Goal: Information Seeking & Learning: Compare options

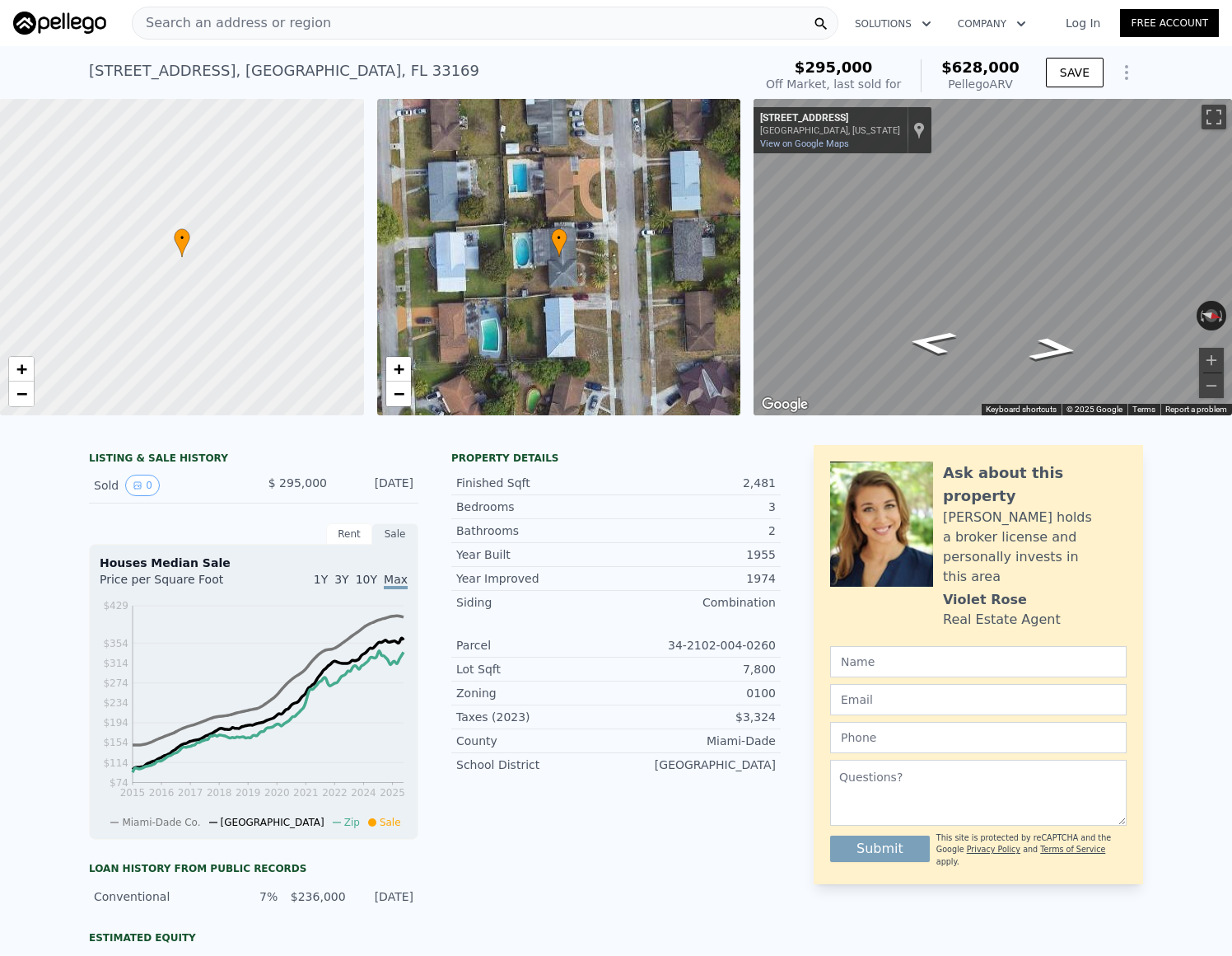
type input "$ 628,000"
type input "$ 273,307"
click at [217, 23] on span "Search an address or region" at bounding box center [232, 22] width 199 height 20
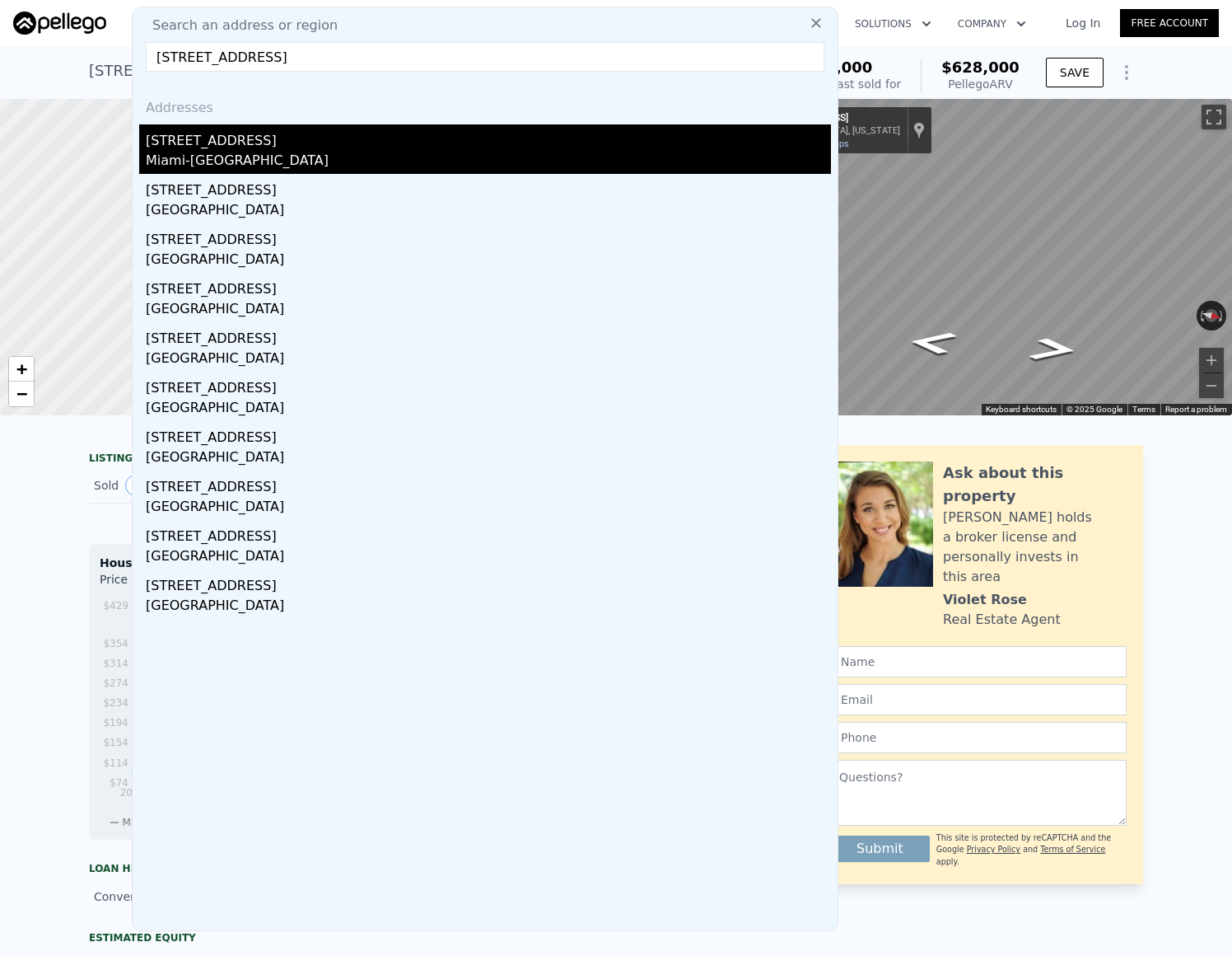
type input "[STREET_ADDRESS]"
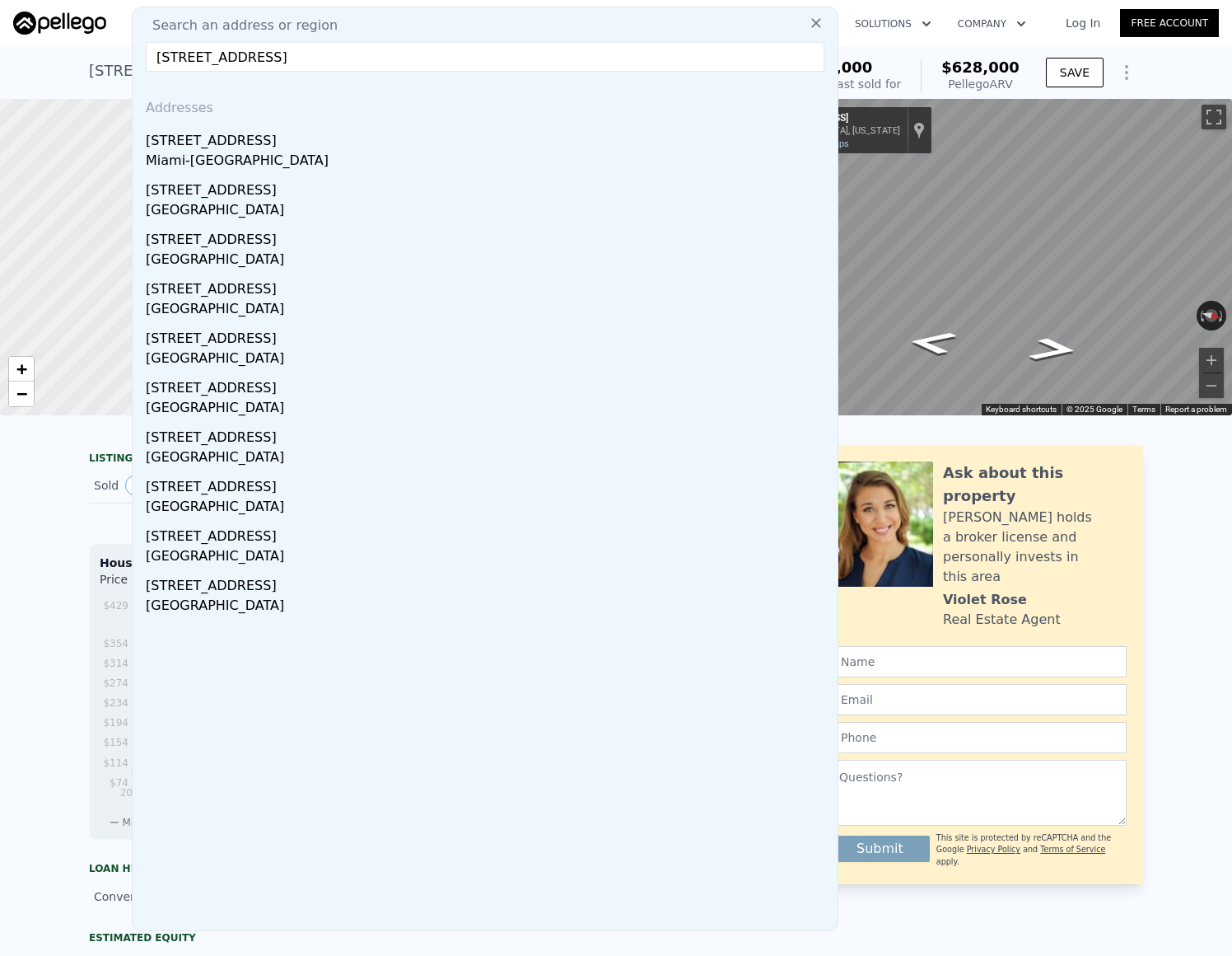
click at [383, 153] on div "Miami-[GEOGRAPHIC_DATA]" at bounding box center [489, 162] width 685 height 23
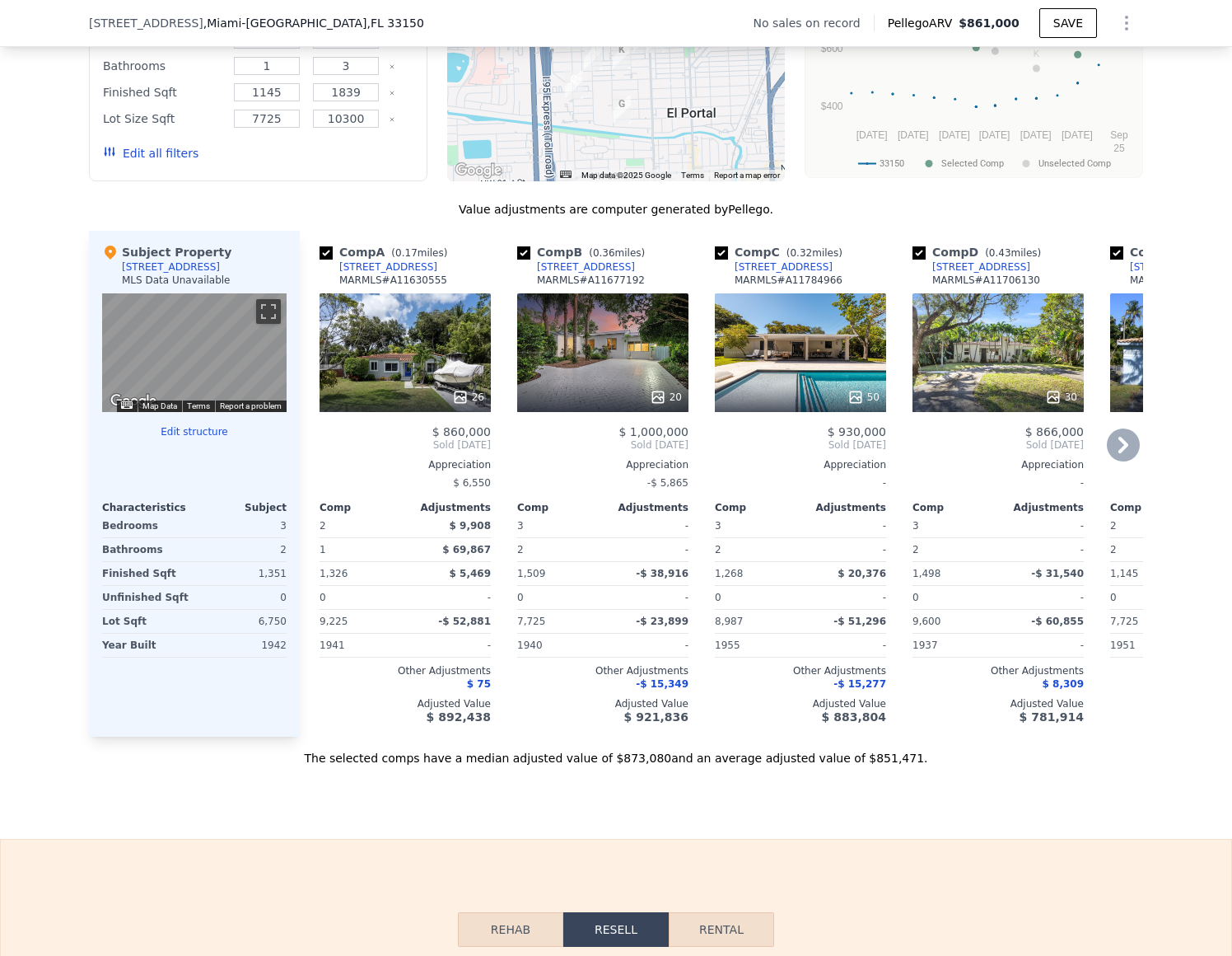
scroll to position [1420, 0]
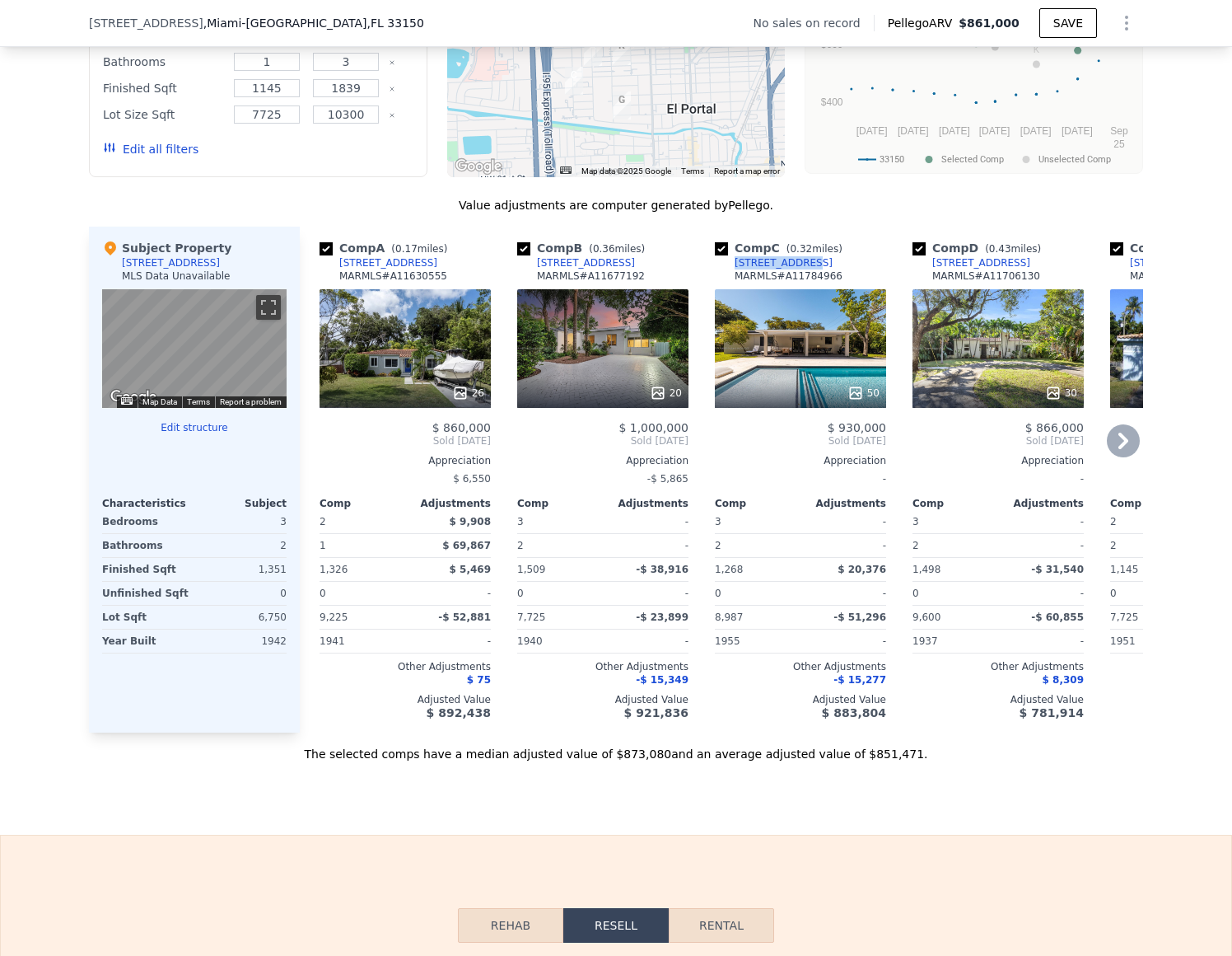
copy div "[STREET_ADDRESS]"
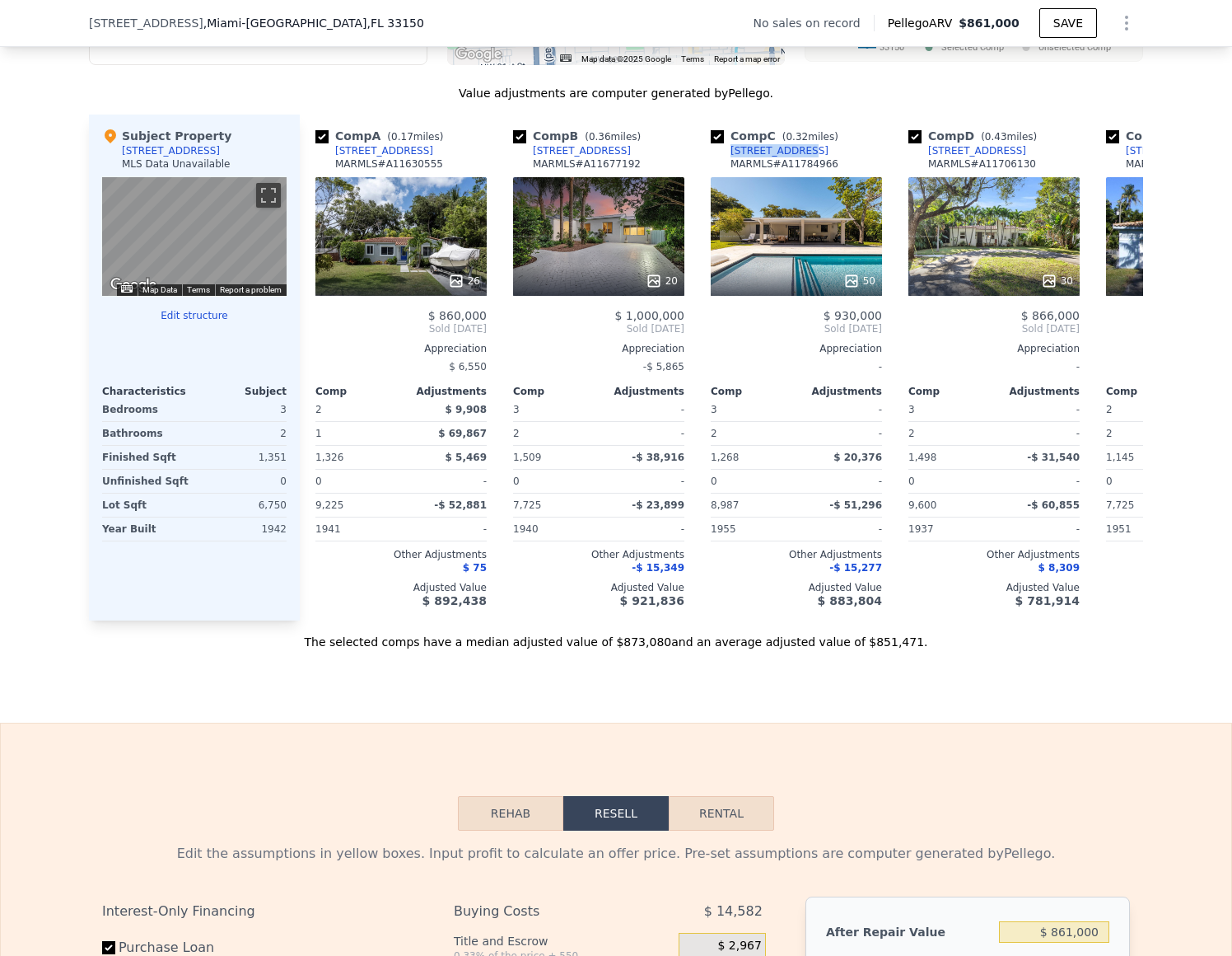
scroll to position [1529, 0]
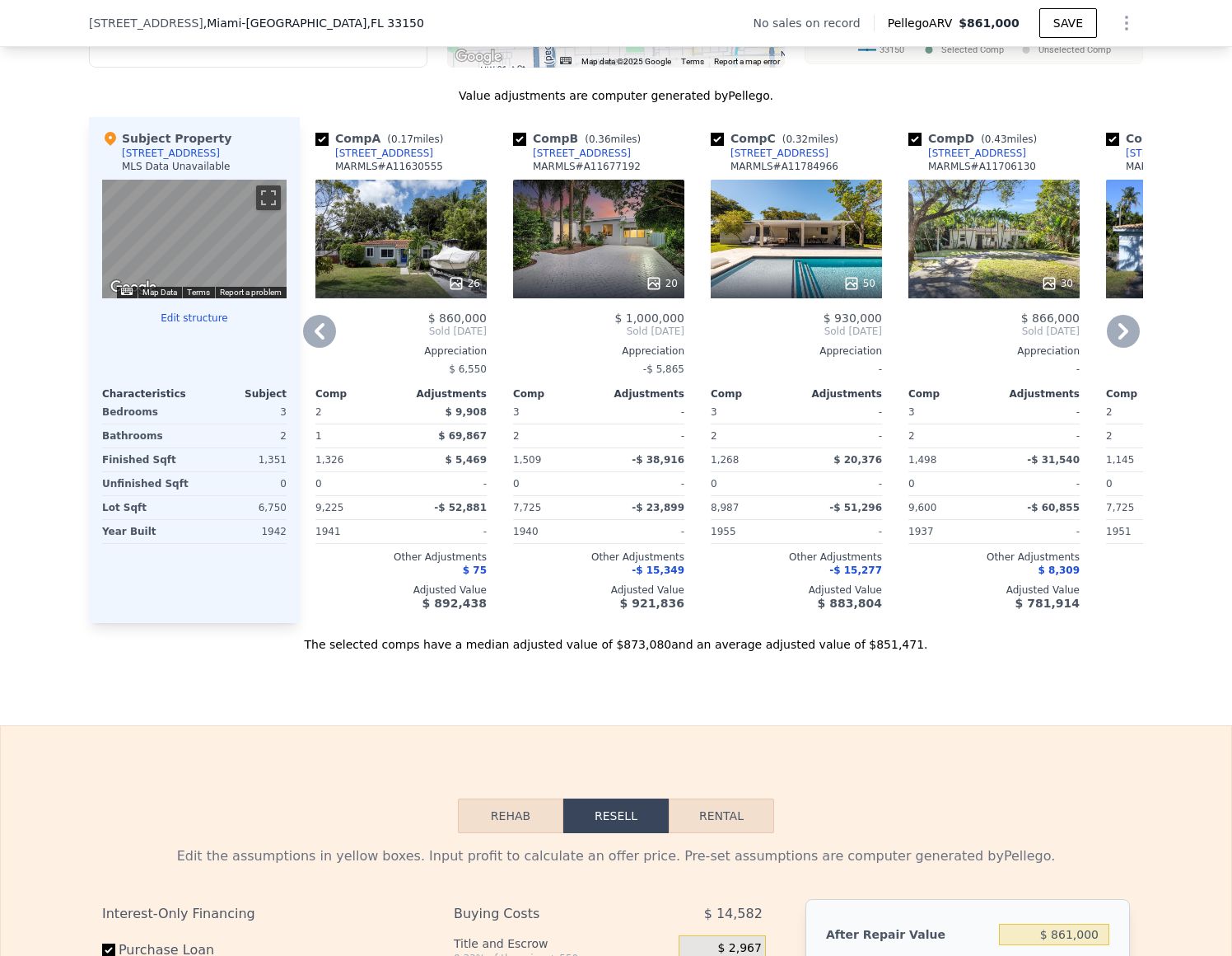
click at [639, 239] on div "20" at bounding box center [599, 239] width 171 height 119
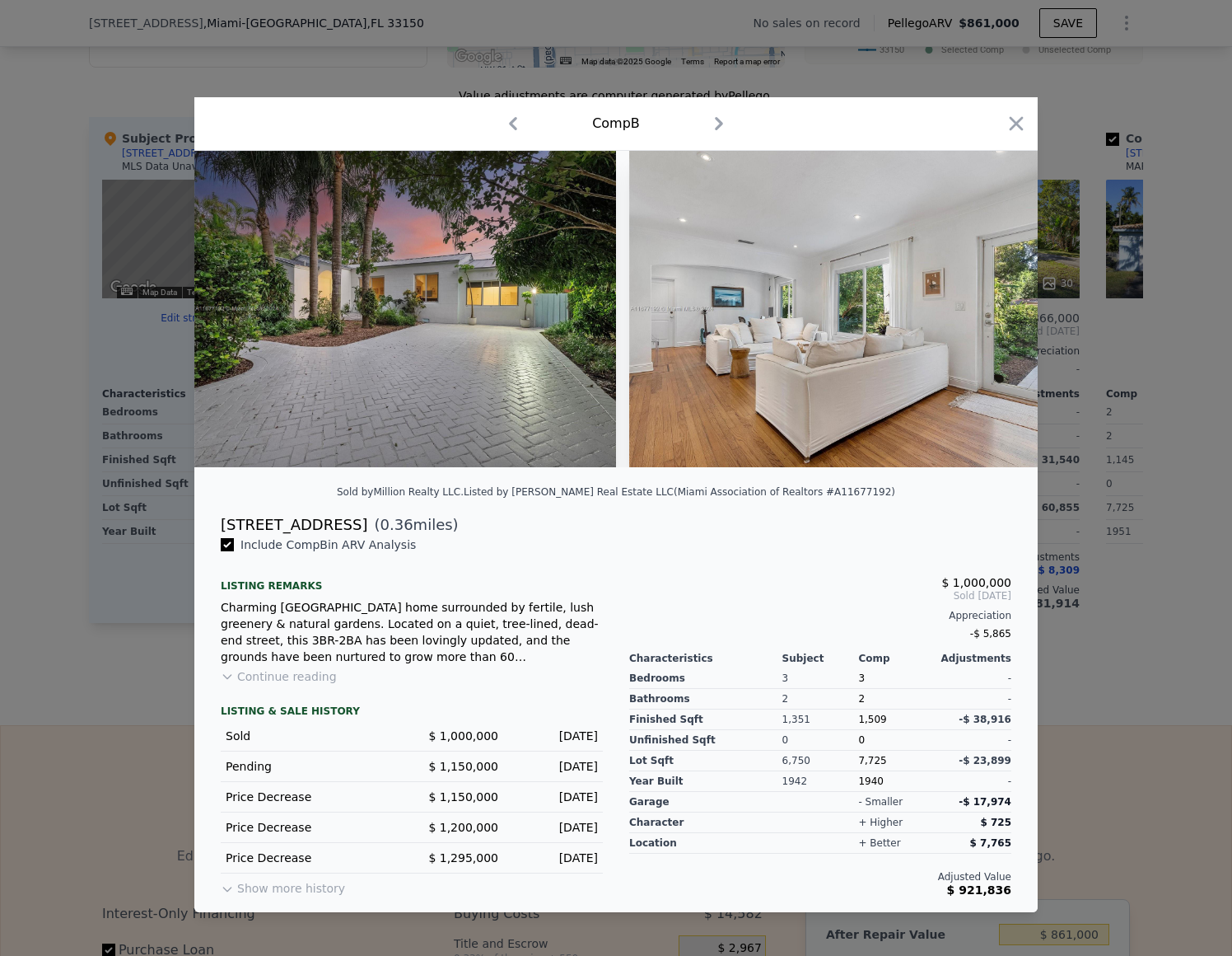
drag, startPoint x: 276, startPoint y: 889, endPoint x: 286, endPoint y: 876, distance: 16.4
click at [276, 889] on button "Show more history" at bounding box center [283, 884] width 124 height 23
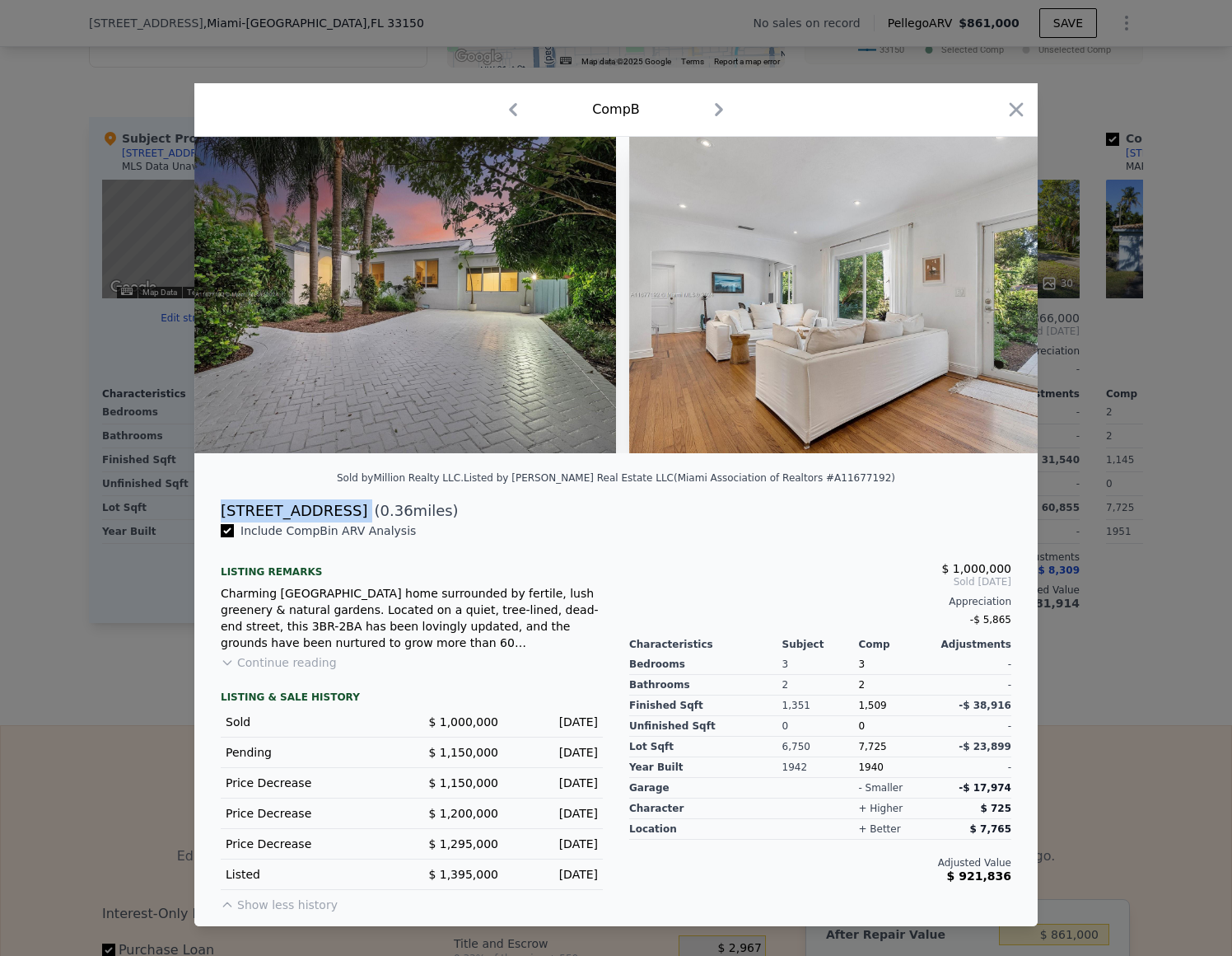
drag, startPoint x: 331, startPoint y: 510, endPoint x: 223, endPoint y: 517, distance: 108.2
click at [223, 517] on div "[STREET_ADDRESS] ( 0.36 miles)" at bounding box center [616, 510] width 817 height 23
copy div "[STREET_ADDRESS]"
click at [514, 110] on icon "button" at bounding box center [512, 109] width 26 height 26
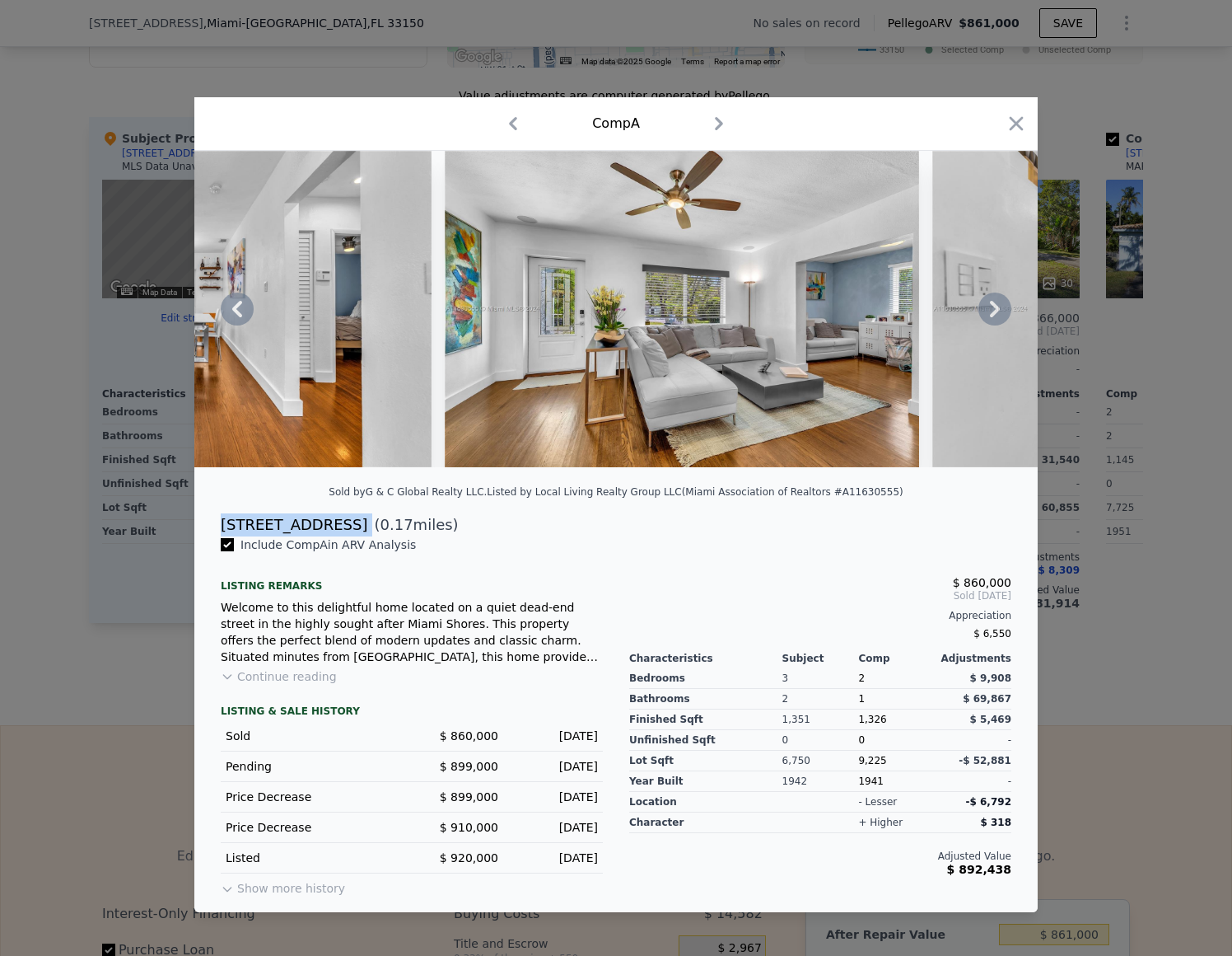
scroll to position [0, 2059]
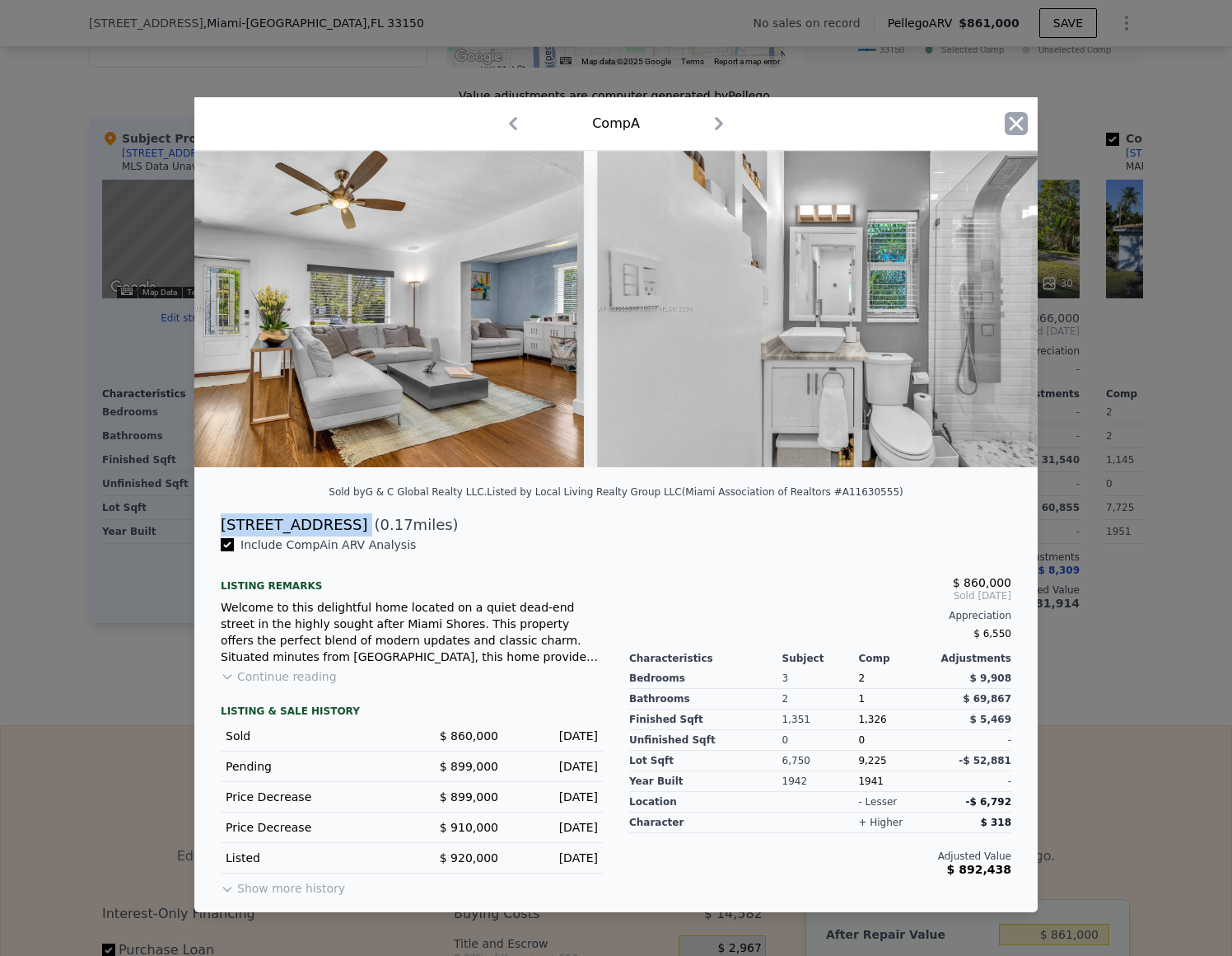
click at [1009, 125] on icon "button" at bounding box center [1016, 123] width 23 height 23
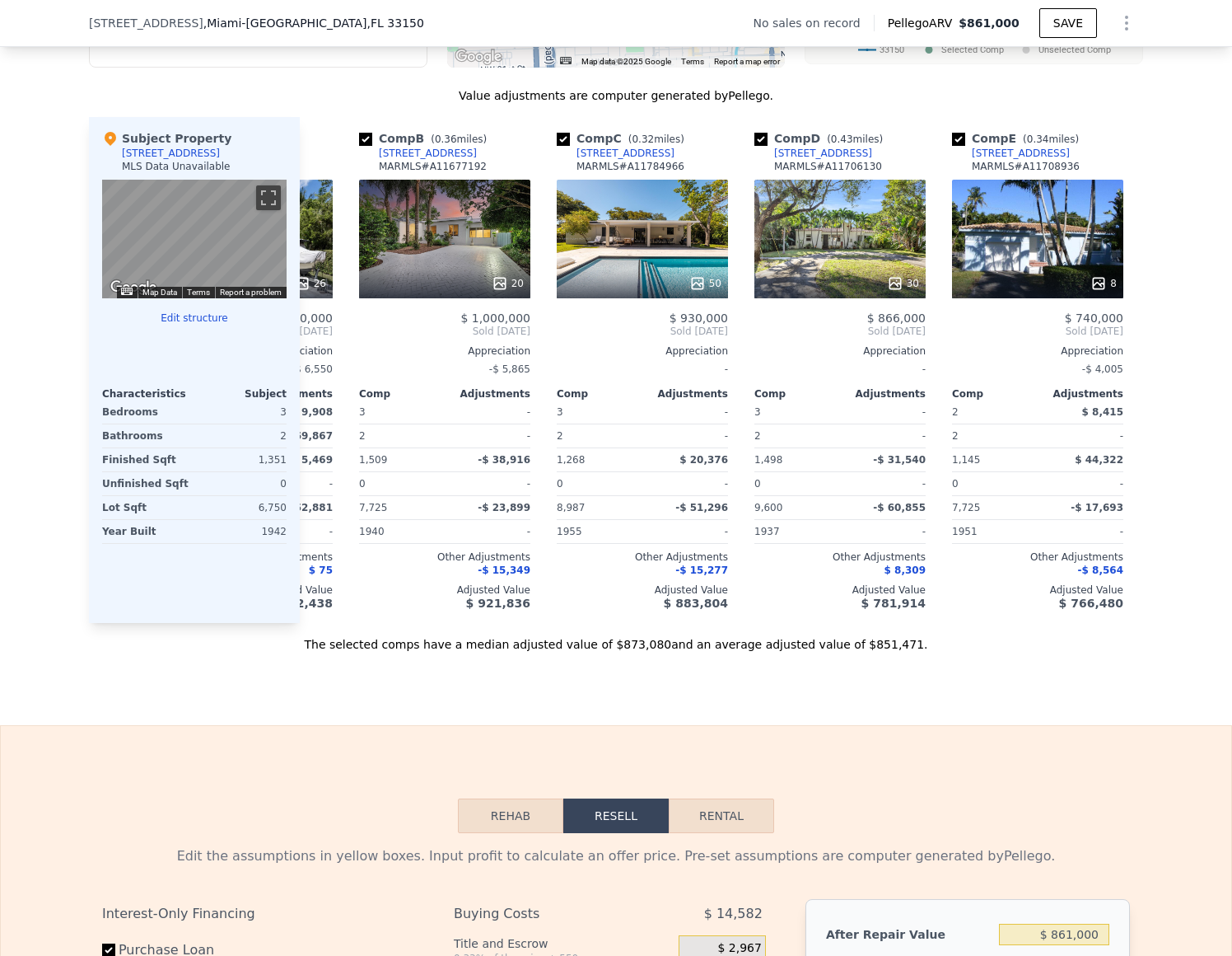
scroll to position [0, 159]
click at [897, 238] on div "30" at bounding box center [839, 239] width 171 height 119
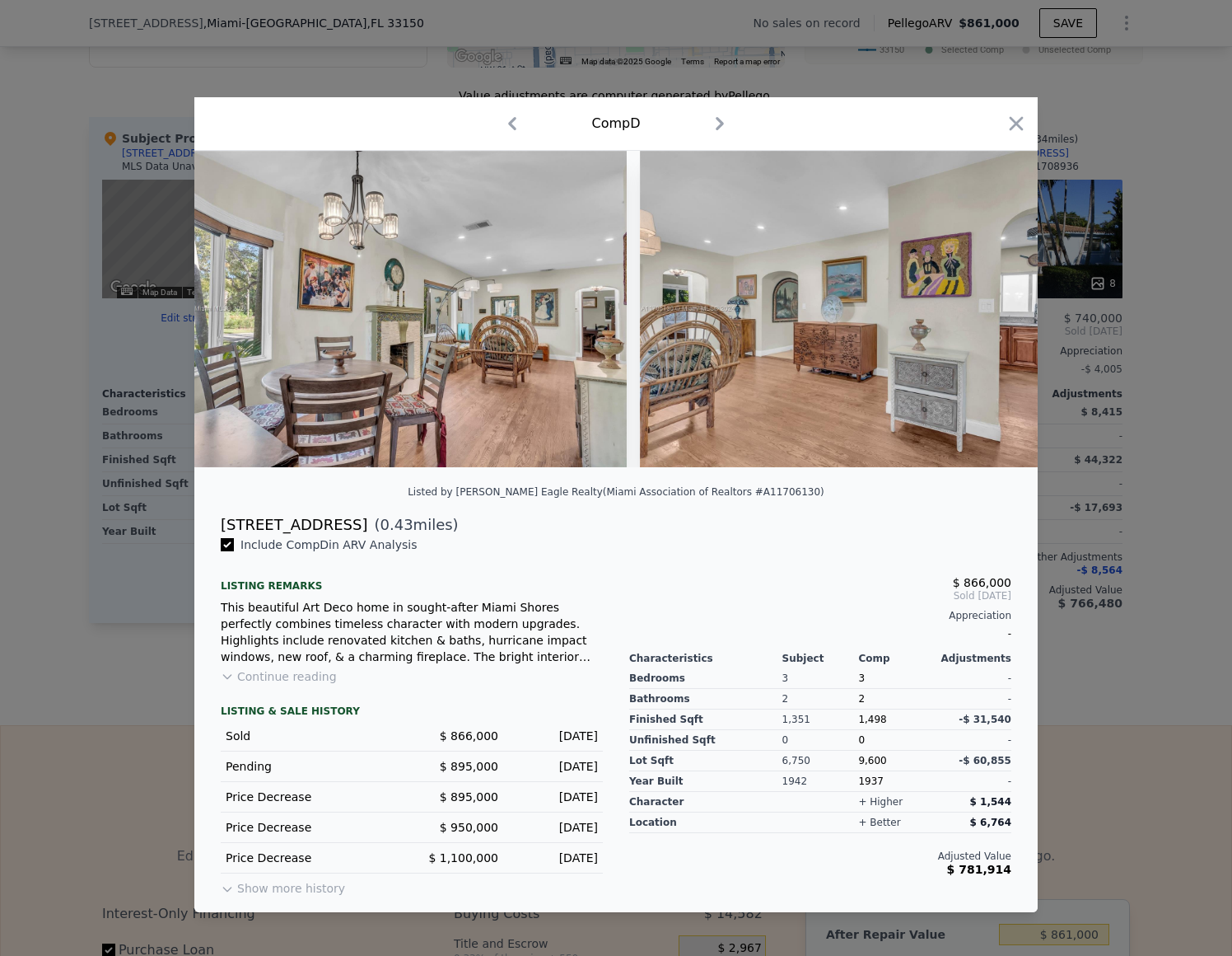
scroll to position [0, 3060]
click at [317, 884] on button "Show more history" at bounding box center [283, 884] width 124 height 23
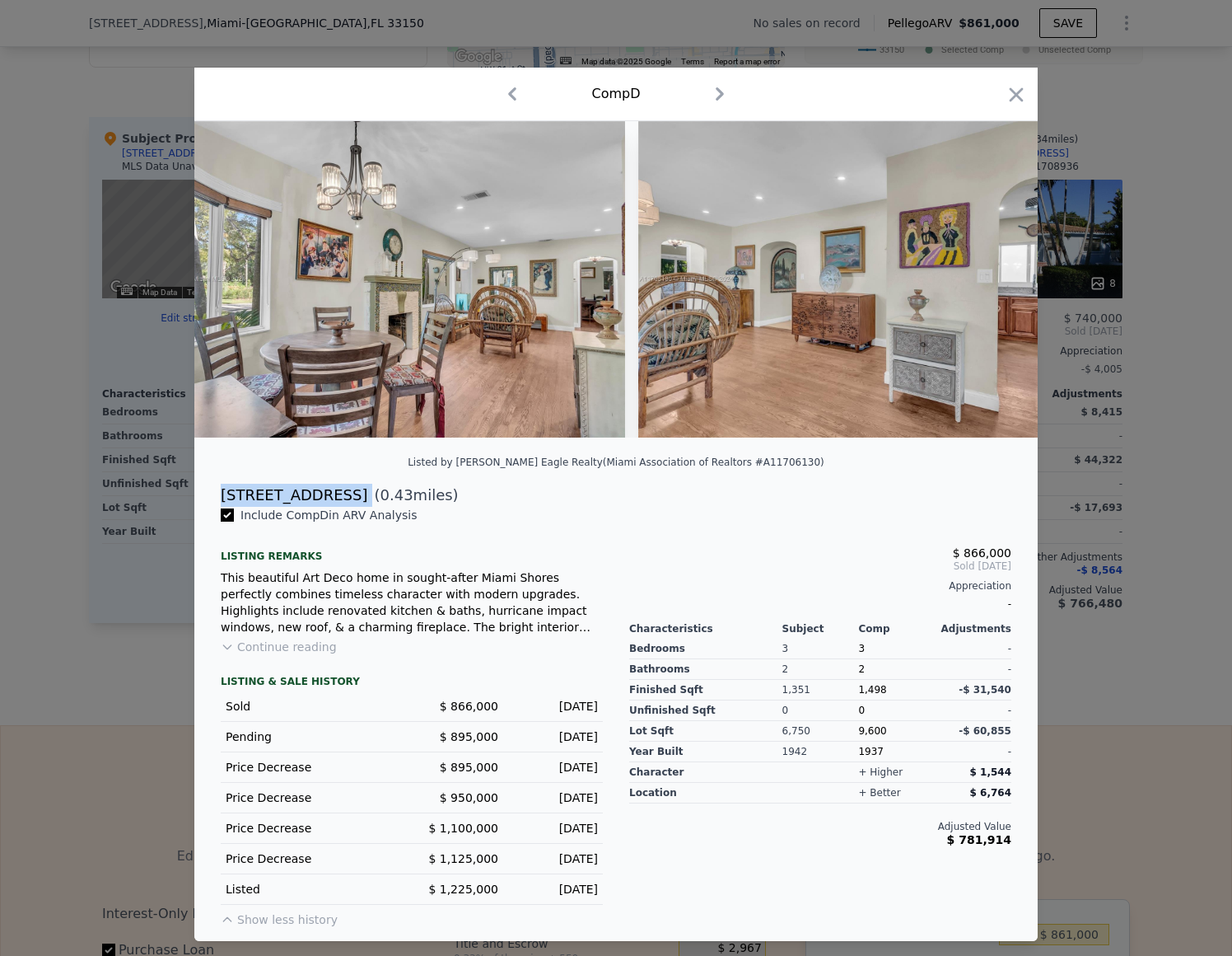
drag, startPoint x: 327, startPoint y: 495, endPoint x: 223, endPoint y: 497, distance: 104.0
click at [223, 497] on div "[STREET_ADDRESS] ( 0.43 miles)" at bounding box center [616, 495] width 817 height 23
copy div "[STREET_ADDRESS]"
click at [1015, 96] on icon "button" at bounding box center [1016, 95] width 23 height 23
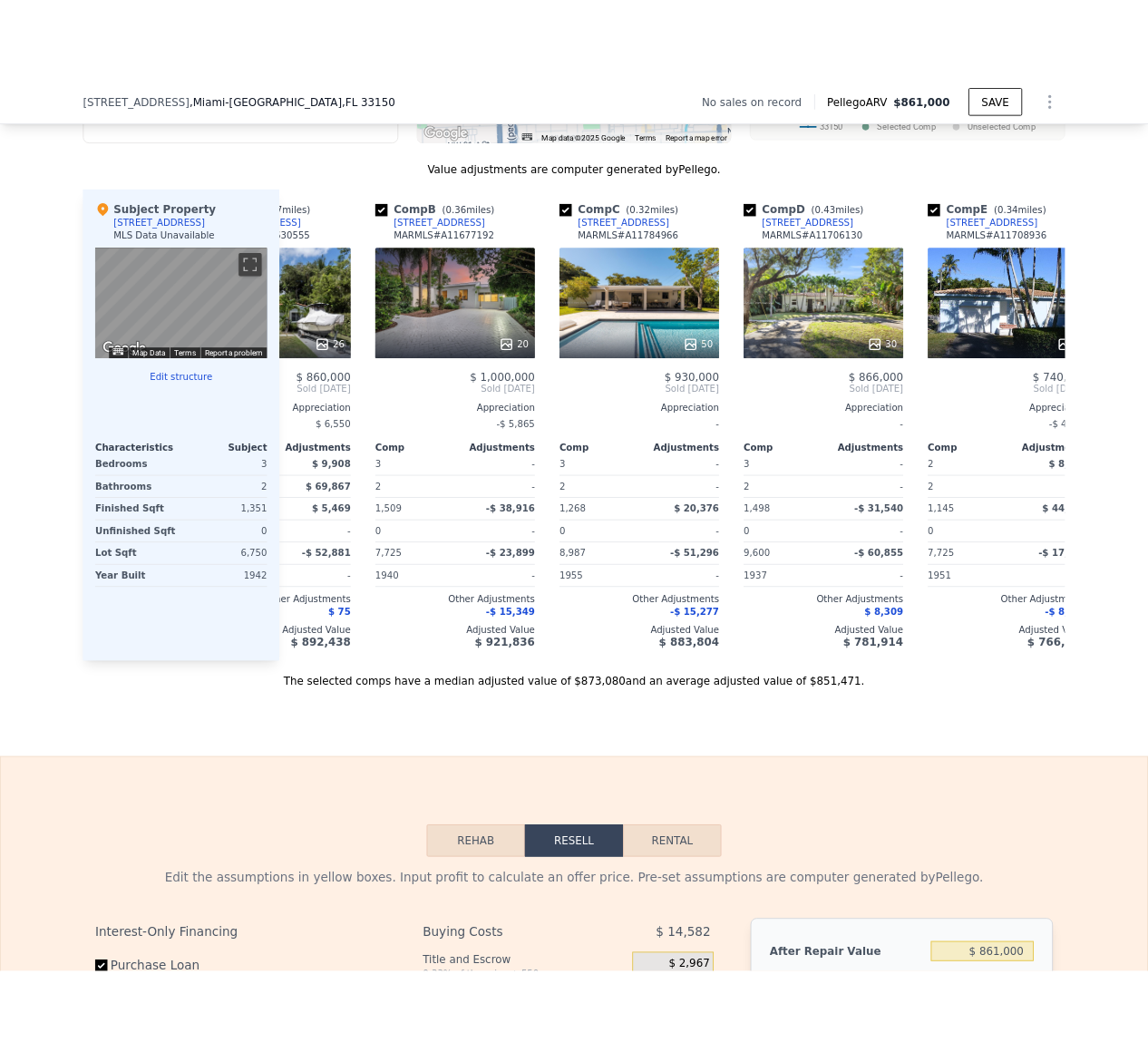
scroll to position [0, 125]
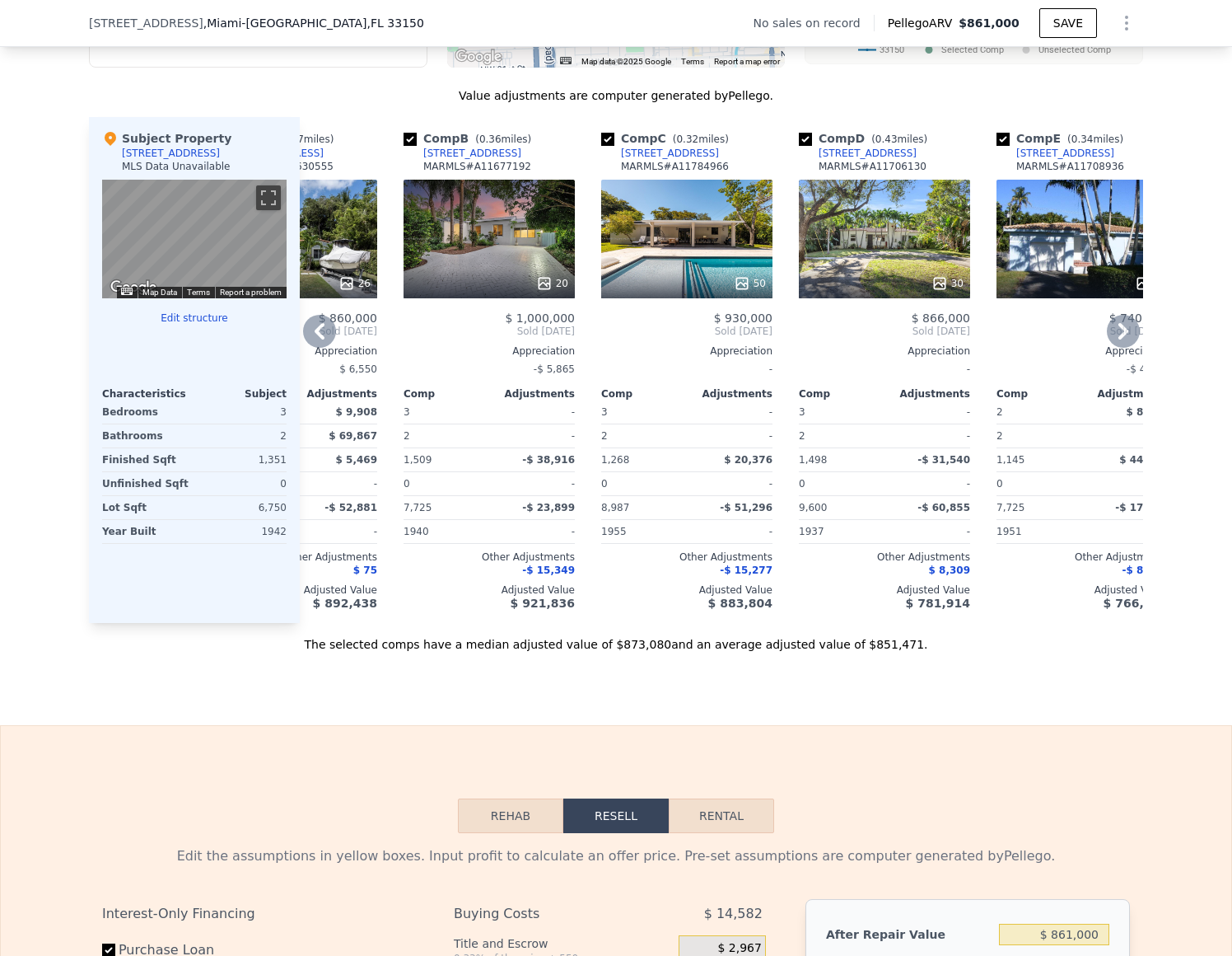
click at [709, 158] on div "Comp C ( 0.32 miles) [STREET_ADDRESS][GEOGRAPHIC_DATA] # A11784966" at bounding box center [686, 155] width 171 height 49
copy div "[STREET_ADDRESS]"
click at [684, 202] on div "50" at bounding box center [686, 239] width 171 height 119
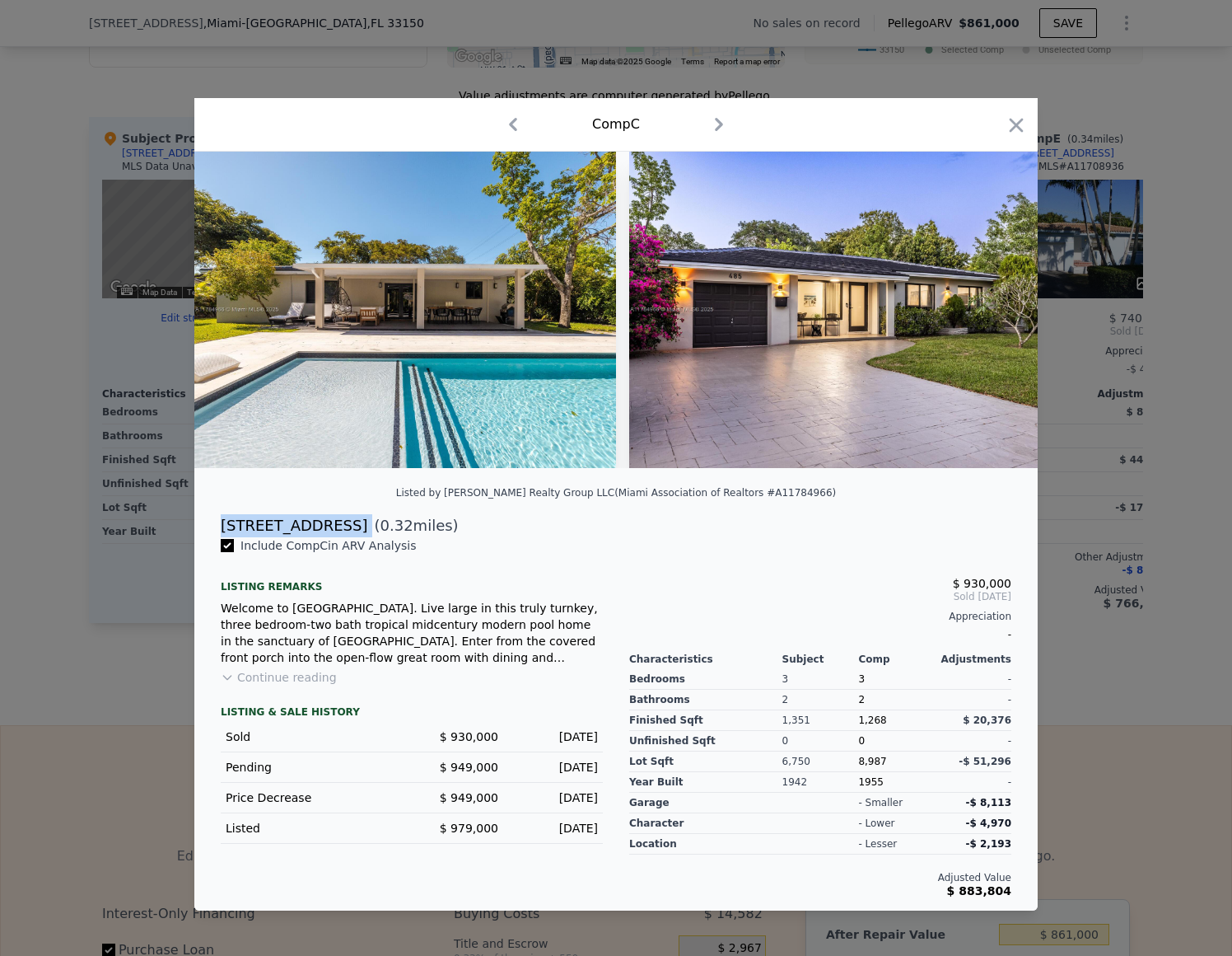
drag, startPoint x: 335, startPoint y: 524, endPoint x: 217, endPoint y: 525, distance: 118.0
click at [217, 525] on div "[STREET_ADDRESS] ( 0.32 miles)" at bounding box center [616, 525] width 817 height 23
copy div "[STREET_ADDRESS]"
drag, startPoint x: 1024, startPoint y: 126, endPoint x: 926, endPoint y: 157, distance: 102.8
click at [1024, 126] on icon "button" at bounding box center [1016, 125] width 23 height 23
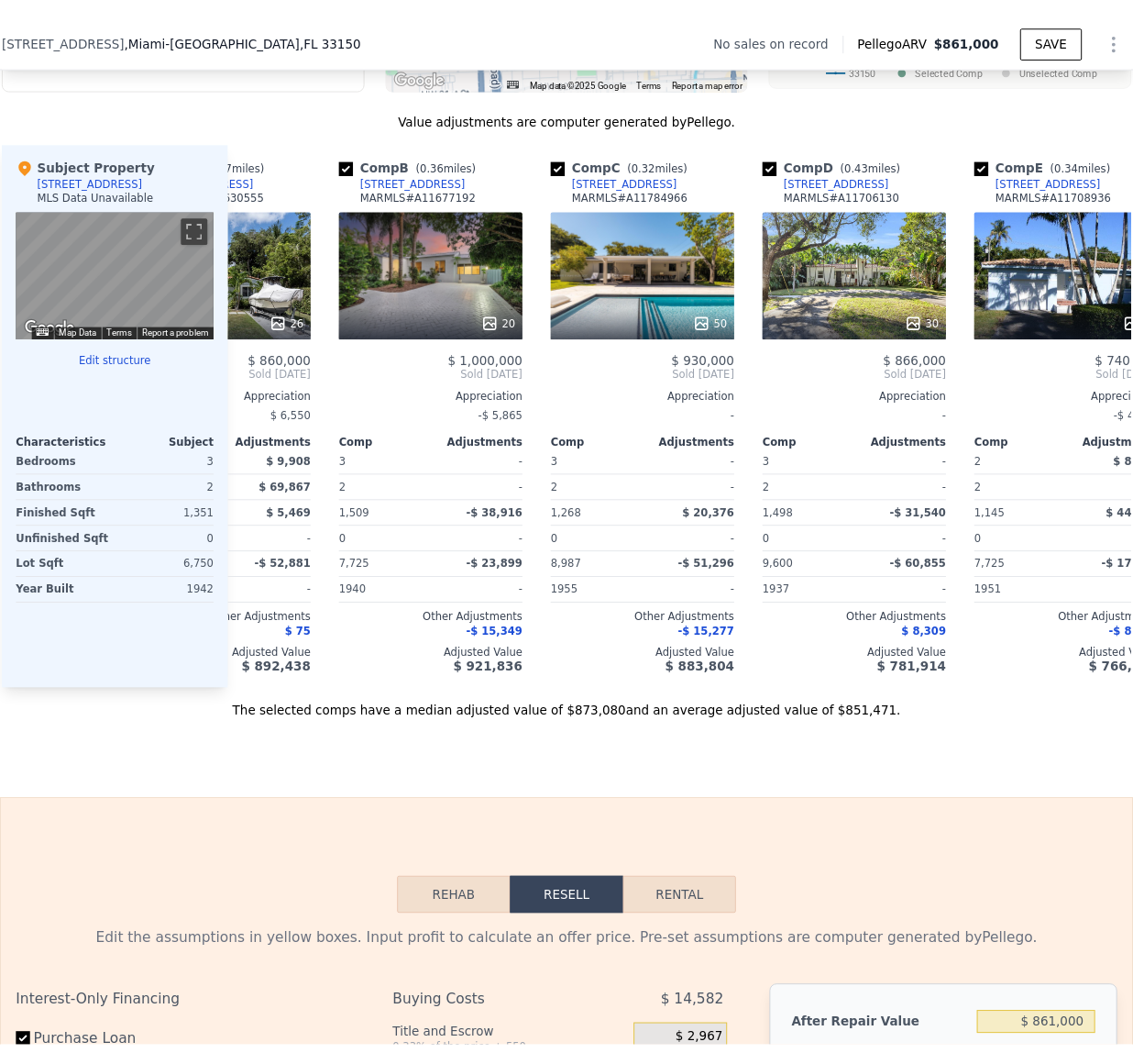
scroll to position [1733, 0]
